Goal: Check status: Check status

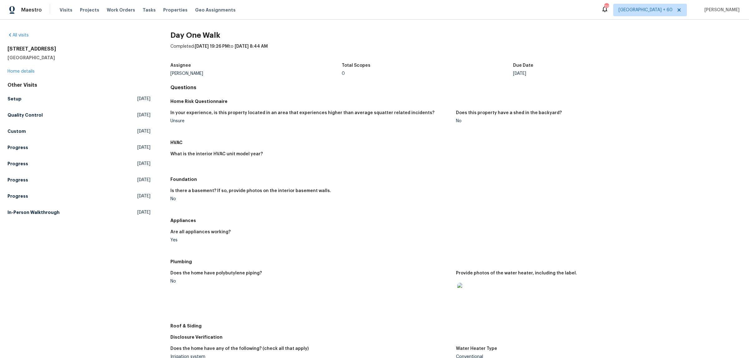
click at [67, 5] on div "Visits Projects Work Orders Tasks Properties Geo Assignments" at bounding box center [152, 10] width 184 height 12
click at [65, 12] on span "Visits" at bounding box center [66, 10] width 13 height 6
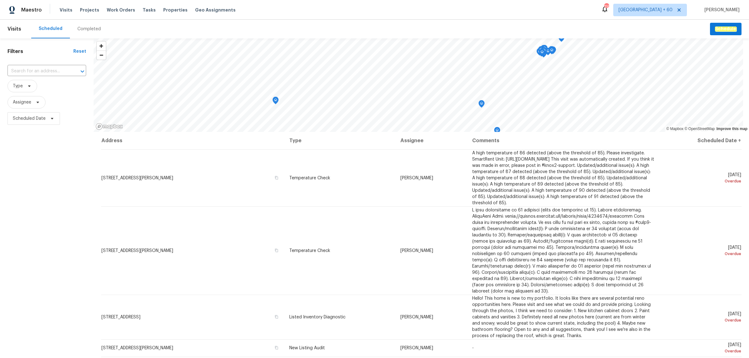
click at [83, 29] on div "Completed" at bounding box center [88, 29] width 23 height 6
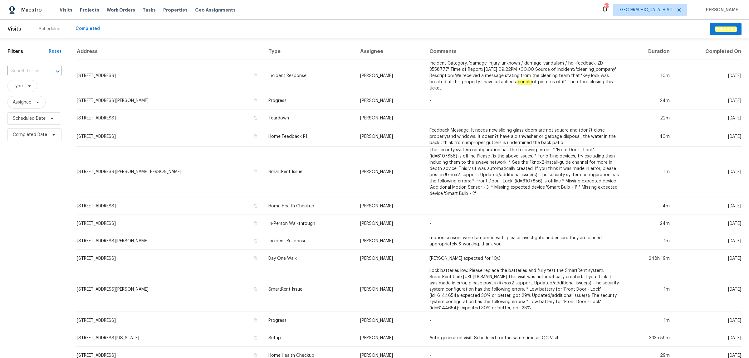
click at [45, 69] on div at bounding box center [53, 71] width 16 height 9
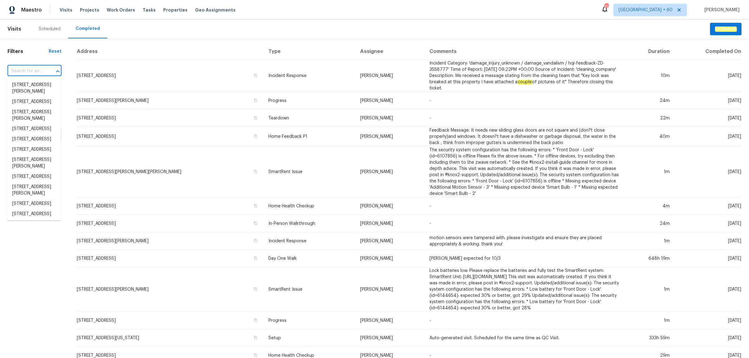
paste input "100 Inspiration Ln, [GEOGRAPHIC_DATA], [GEOGRAPHIC_DATA] 30157"
type input "100 Inspiration Ln, [GEOGRAPHIC_DATA], [GEOGRAPHIC_DATA] 30157"
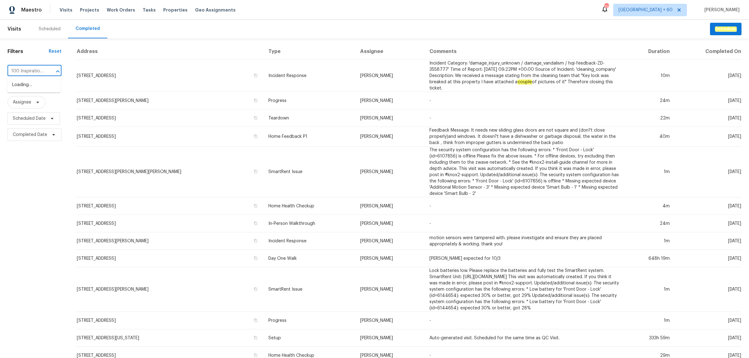
scroll to position [0, 41]
click at [30, 88] on li "100 Inspiration Ln, [GEOGRAPHIC_DATA], [GEOGRAPHIC_DATA] 30157" at bounding box center [33, 95] width 53 height 30
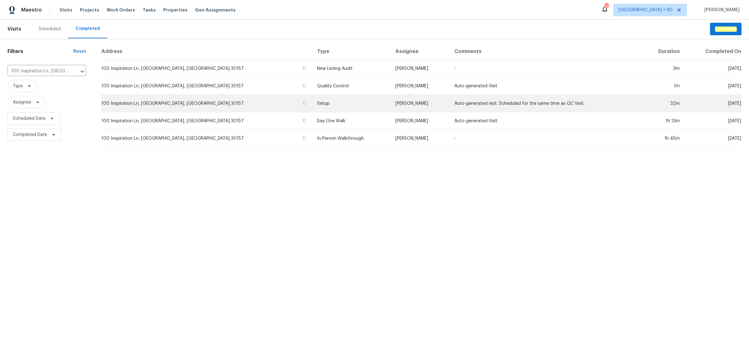
click at [312, 107] on td "Setup" at bounding box center [351, 103] width 78 height 17
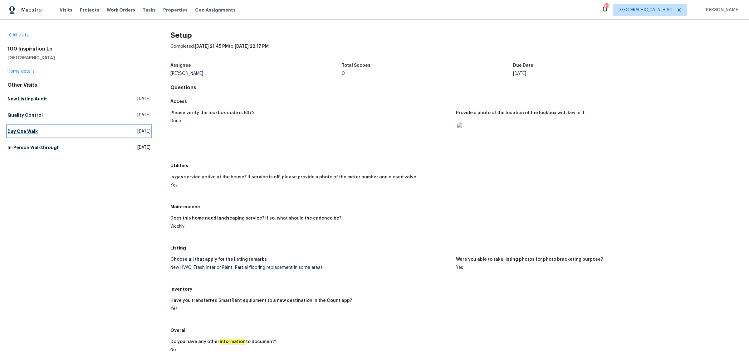
click at [20, 132] on h5 "Day One Walk" at bounding box center [22, 131] width 30 height 6
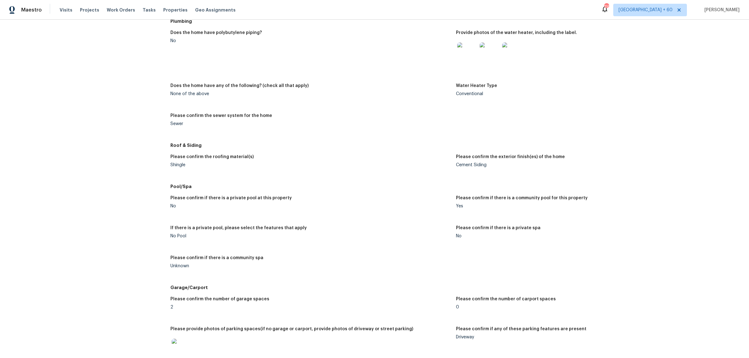
scroll to position [996, 0]
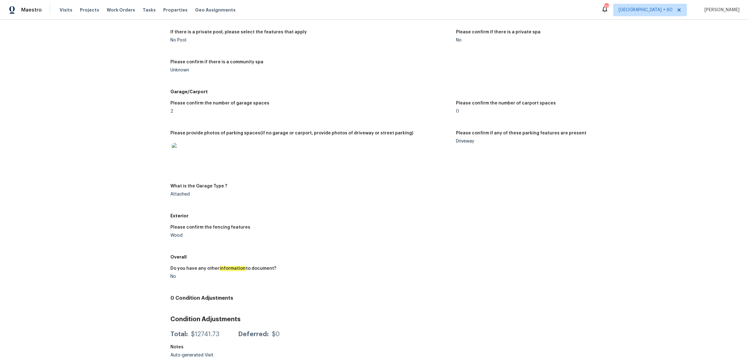
click at [186, 153] on img at bounding box center [182, 153] width 20 height 20
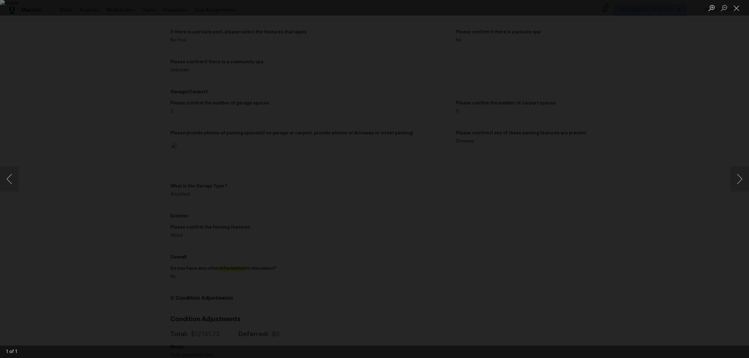
click at [635, 199] on div "Lightbox" at bounding box center [374, 179] width 749 height 358
